Goal: Ask a question

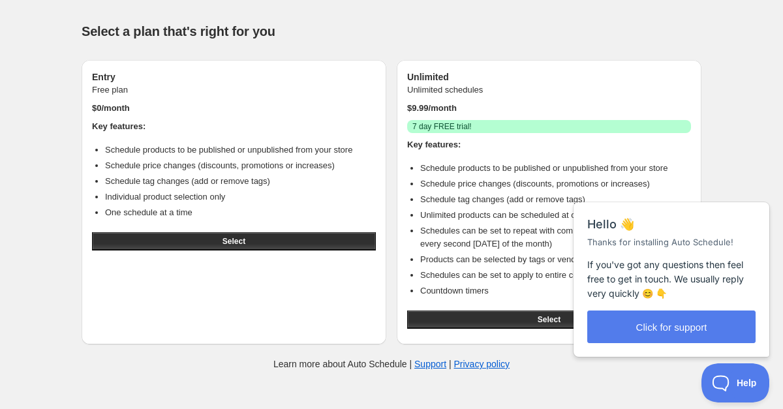
click at [727, 124] on div "Help & support Select a plan that's right for you Entry Free plan $ 0 /month Ke…" at bounding box center [391, 194] width 783 height 389
click at [533, 316] on button "Select" at bounding box center [549, 320] width 284 height 18
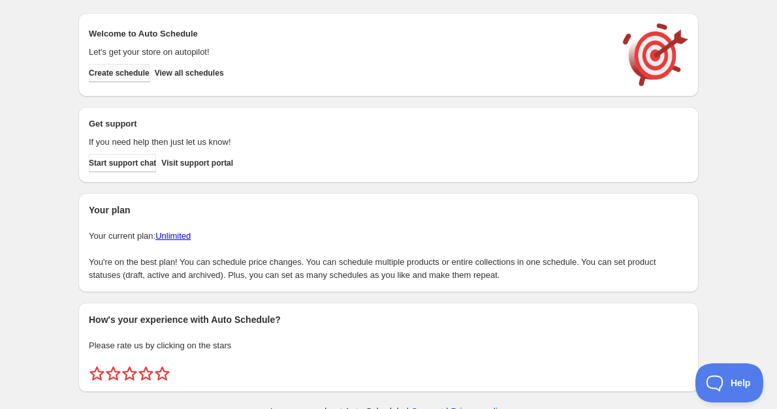
click at [134, 74] on span "Create schedule" at bounding box center [119, 73] width 61 height 10
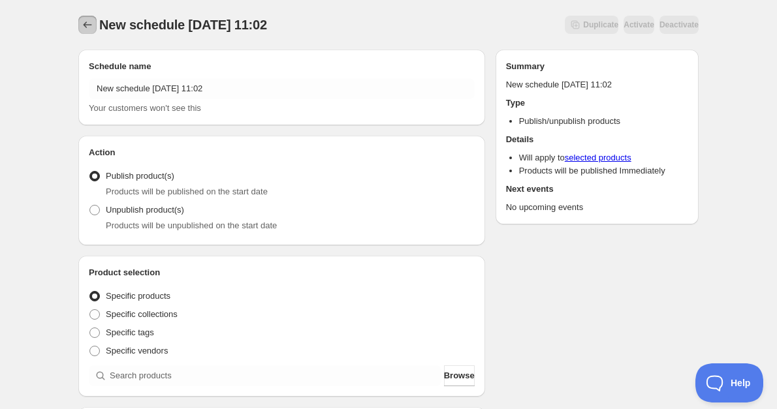
click at [80, 24] on button "Schedules" at bounding box center [87, 25] width 18 height 18
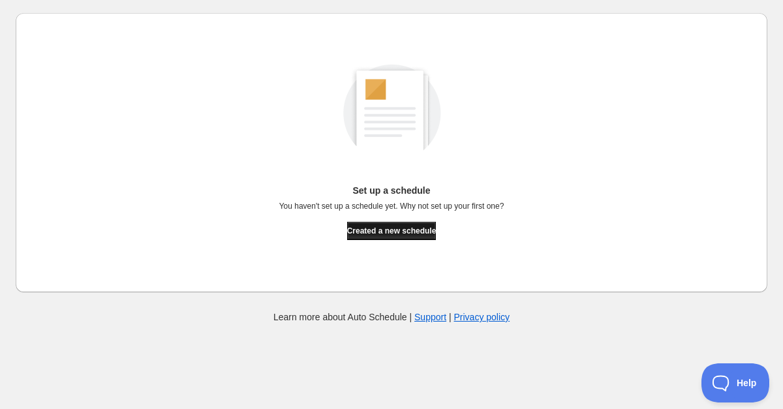
click at [403, 233] on span "Created a new schedule" at bounding box center [391, 231] width 89 height 10
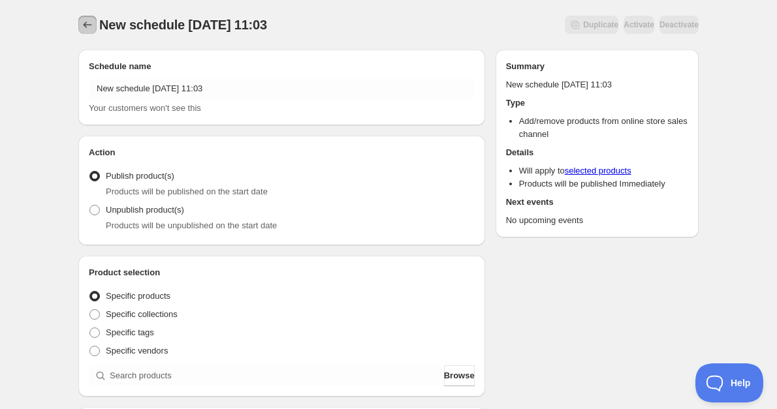
click at [82, 28] on icon "Schedules" at bounding box center [87, 24] width 13 height 13
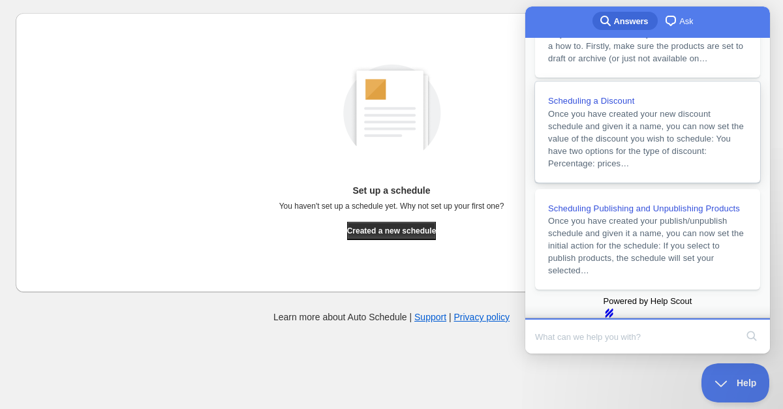
scroll to position [365, 0]
type input "hide add to cart button"
click button "search" at bounding box center [751, 336] width 21 height 21
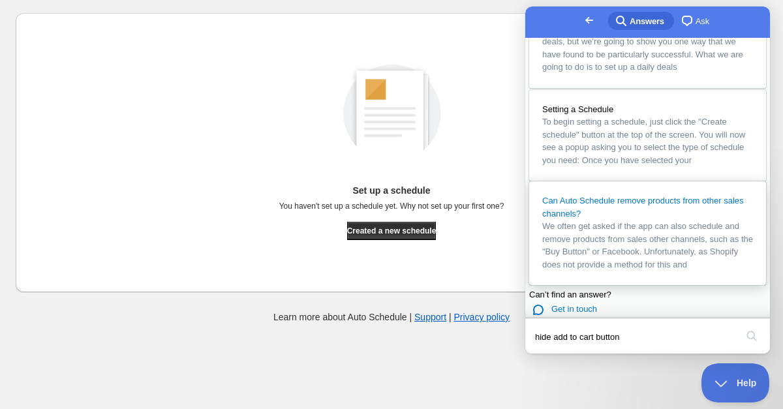
scroll to position [943, 0]
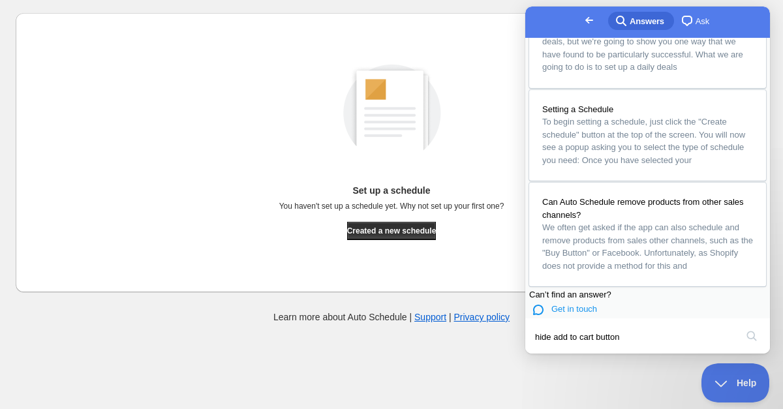
click at [586, 304] on span "Get in touch" at bounding box center [575, 309] width 46 height 10
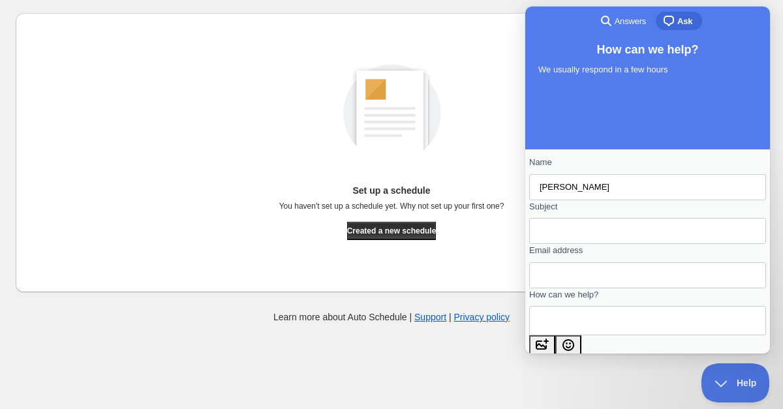
type input "[PERSON_NAME]"
type input "Product drops"
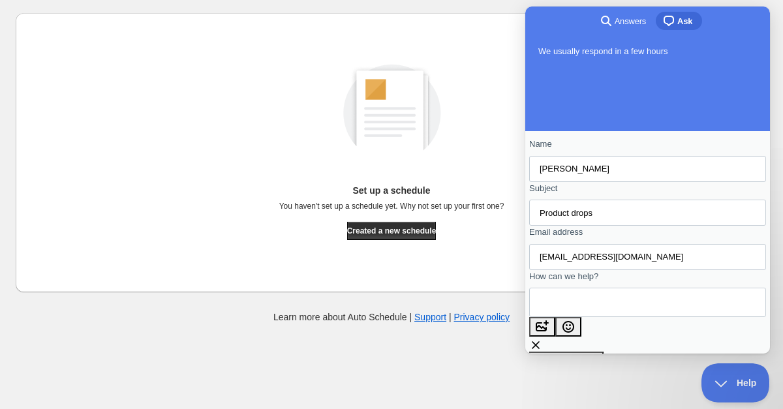
type input "[EMAIL_ADDRESS][DOMAIN_NAME]"
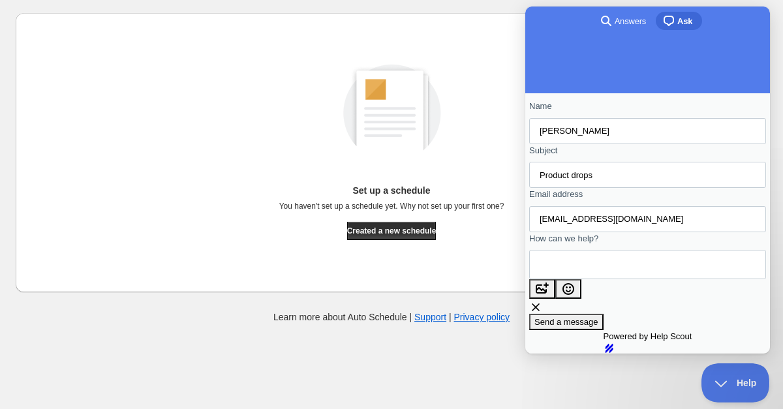
scroll to position [115, 0]
click at [597, 251] on textarea "How can we help?" at bounding box center [599, 265] width 118 height 28
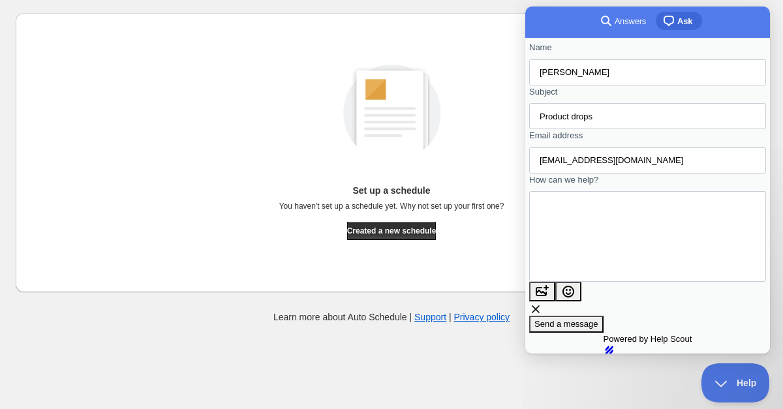
scroll to position [14, 0]
drag, startPoint x: 598, startPoint y: 215, endPoint x: 557, endPoint y: 121, distance: 102.3
type textarea "Hi there - I'm interested in having our products visible on the site but not pu…"
drag, startPoint x: 557, startPoint y: 121, endPoint x: 746, endPoint y: 195, distance: 202.8
click at [746, 195] on div "Name [PERSON_NAME] Subject Product drops Email address [EMAIL_ADDRESS][DOMAIN_N…" at bounding box center [647, 187] width 237 height 292
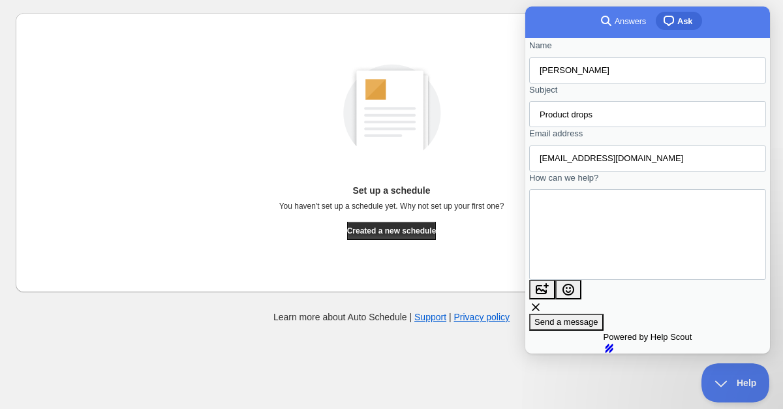
scroll to position [171, 0]
click at [599, 317] on span "Send a message" at bounding box center [567, 322] width 64 height 10
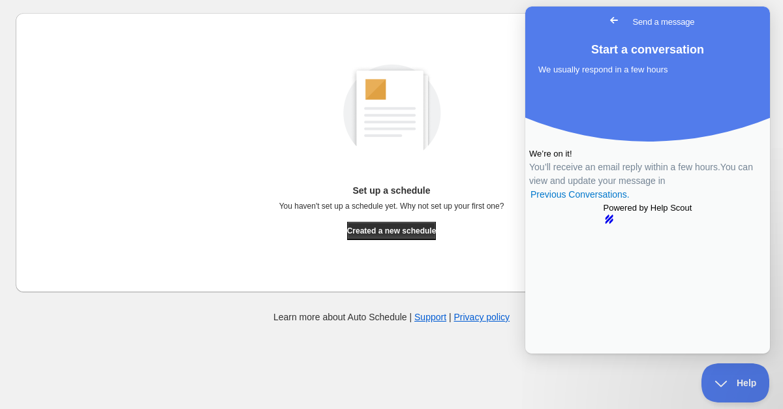
scroll to position [0, 0]
click at [429, 350] on body "Create schedule Help & support Cancel Discount prices Schedule a discount, sale…" at bounding box center [391, 204] width 783 height 409
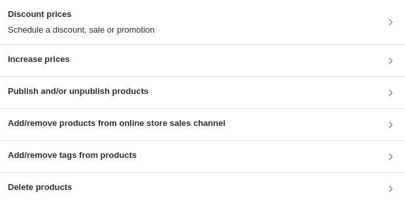
click at [142, 92] on h3 "Publish and/or unpublish products" at bounding box center [78, 91] width 140 height 13
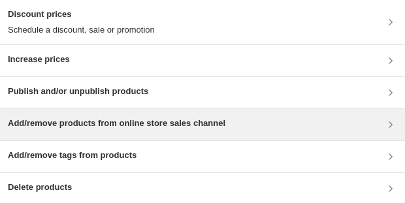
click at [391, 132] on div "Add/remove products from online store sales channel" at bounding box center [202, 124] width 405 height 31
